Goal: Find specific page/section: Find specific page/section

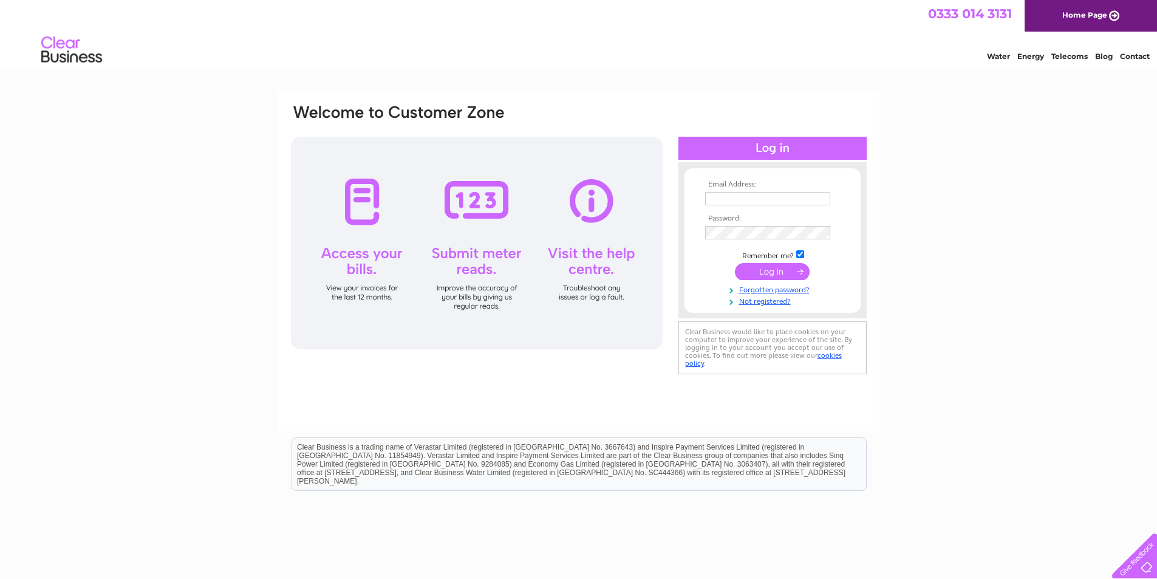
type input "[EMAIL_ADDRESS][DOMAIN_NAME]"
click at [374, 196] on div at bounding box center [477, 243] width 372 height 213
click at [755, 268] on input "submit" at bounding box center [772, 271] width 75 height 17
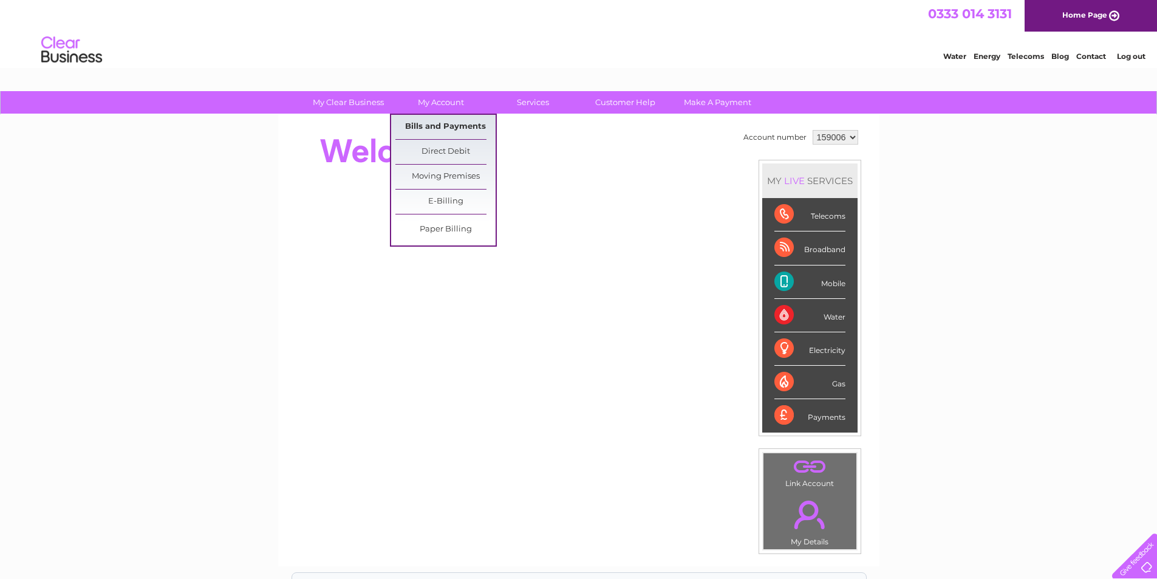
click at [452, 122] on link "Bills and Payments" at bounding box center [445, 127] width 100 height 24
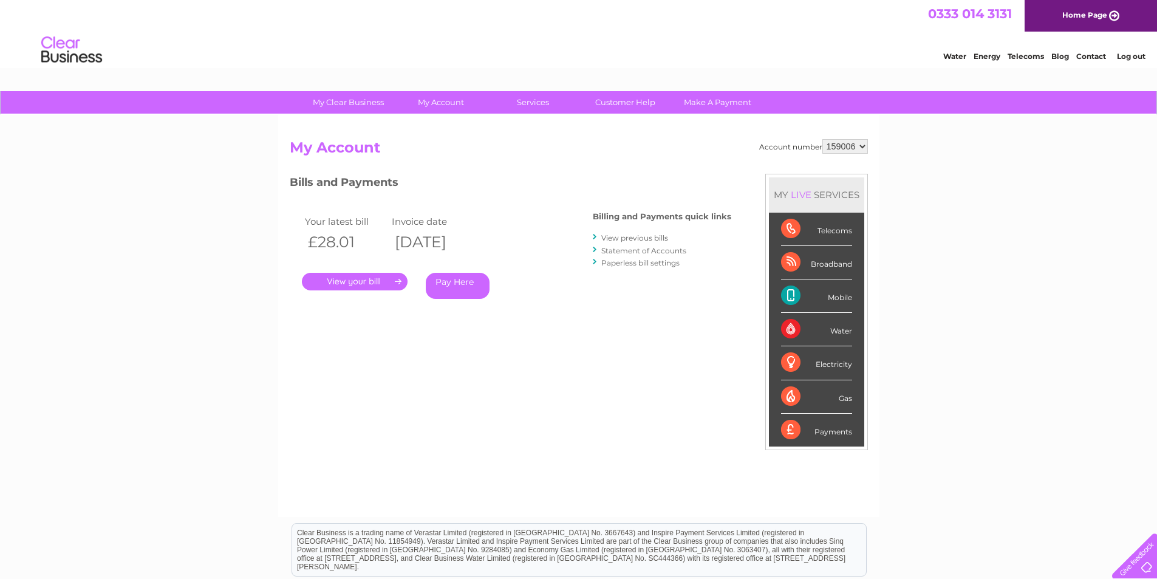
click at [366, 284] on link "." at bounding box center [355, 282] width 106 height 18
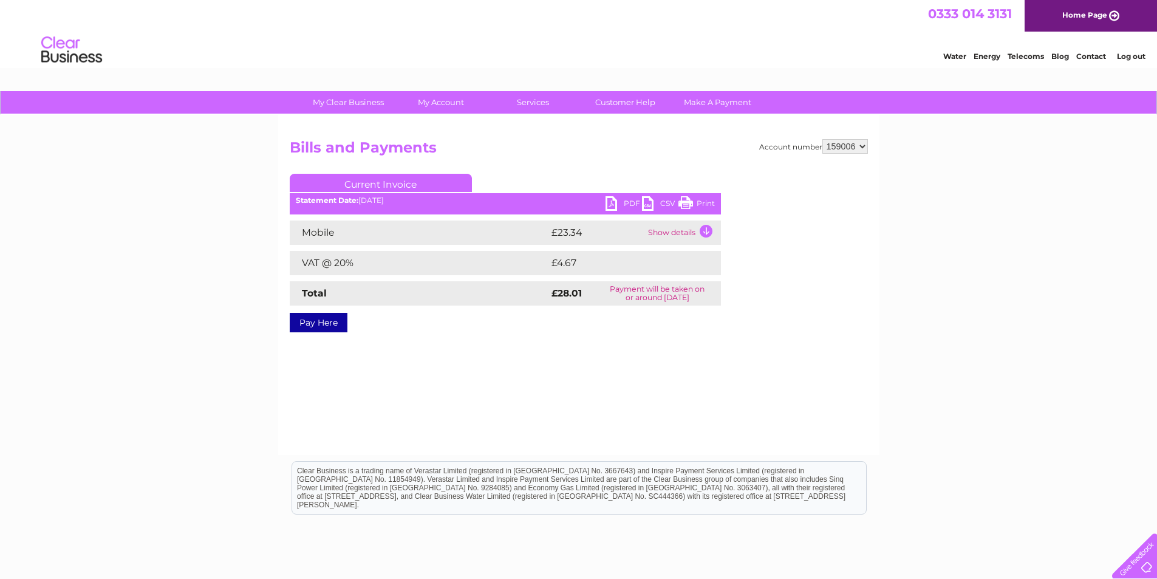
drag, startPoint x: 707, startPoint y: 199, endPoint x: 893, endPoint y: 39, distance: 245.5
click at [707, 199] on link "Print" at bounding box center [696, 205] width 36 height 18
